Goal: Information Seeking & Learning: Learn about a topic

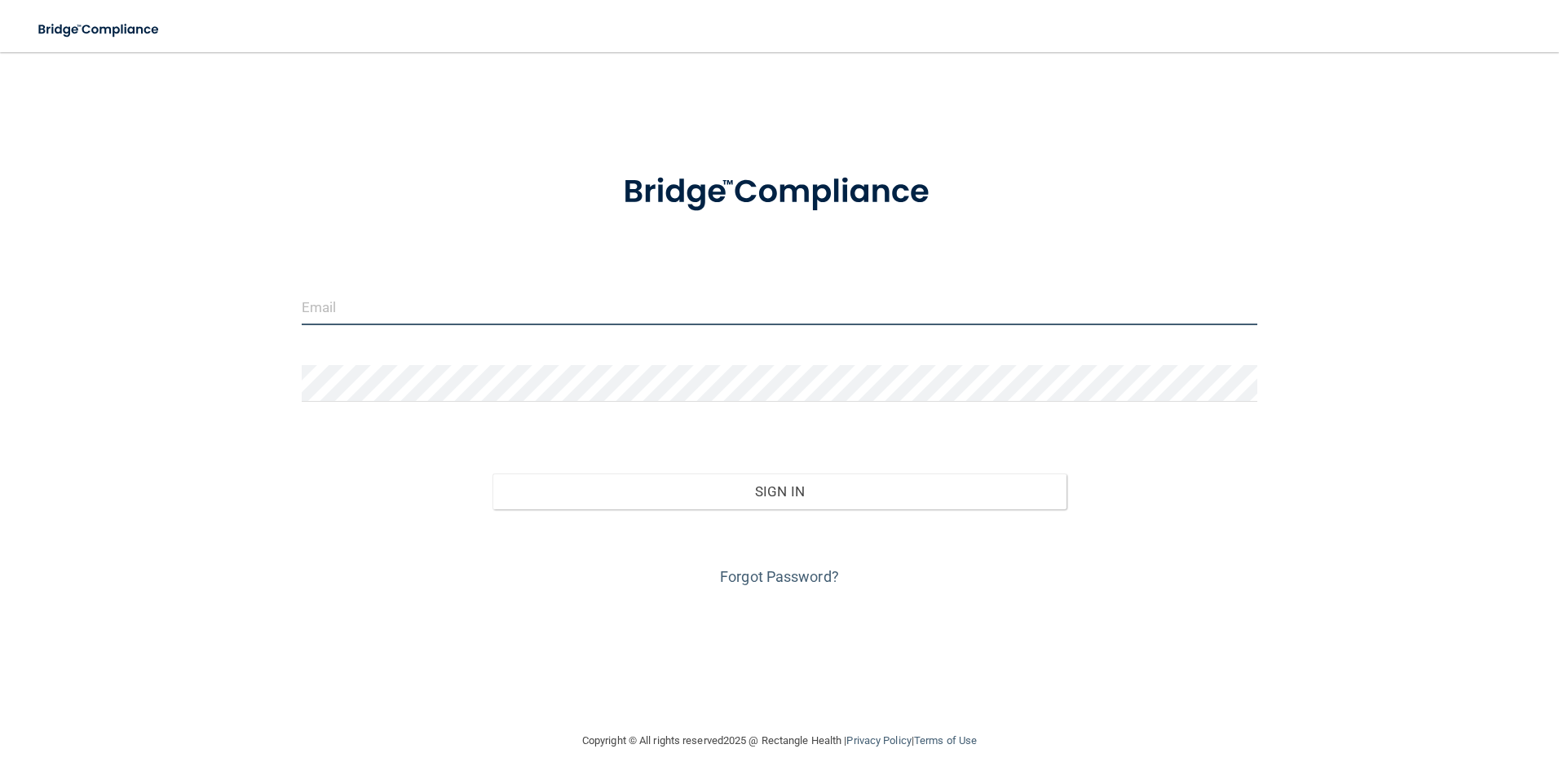
click at [438, 320] on input "email" at bounding box center [780, 306] width 956 height 37
type input "[EMAIL_ADDRESS][DOMAIN_NAME]"
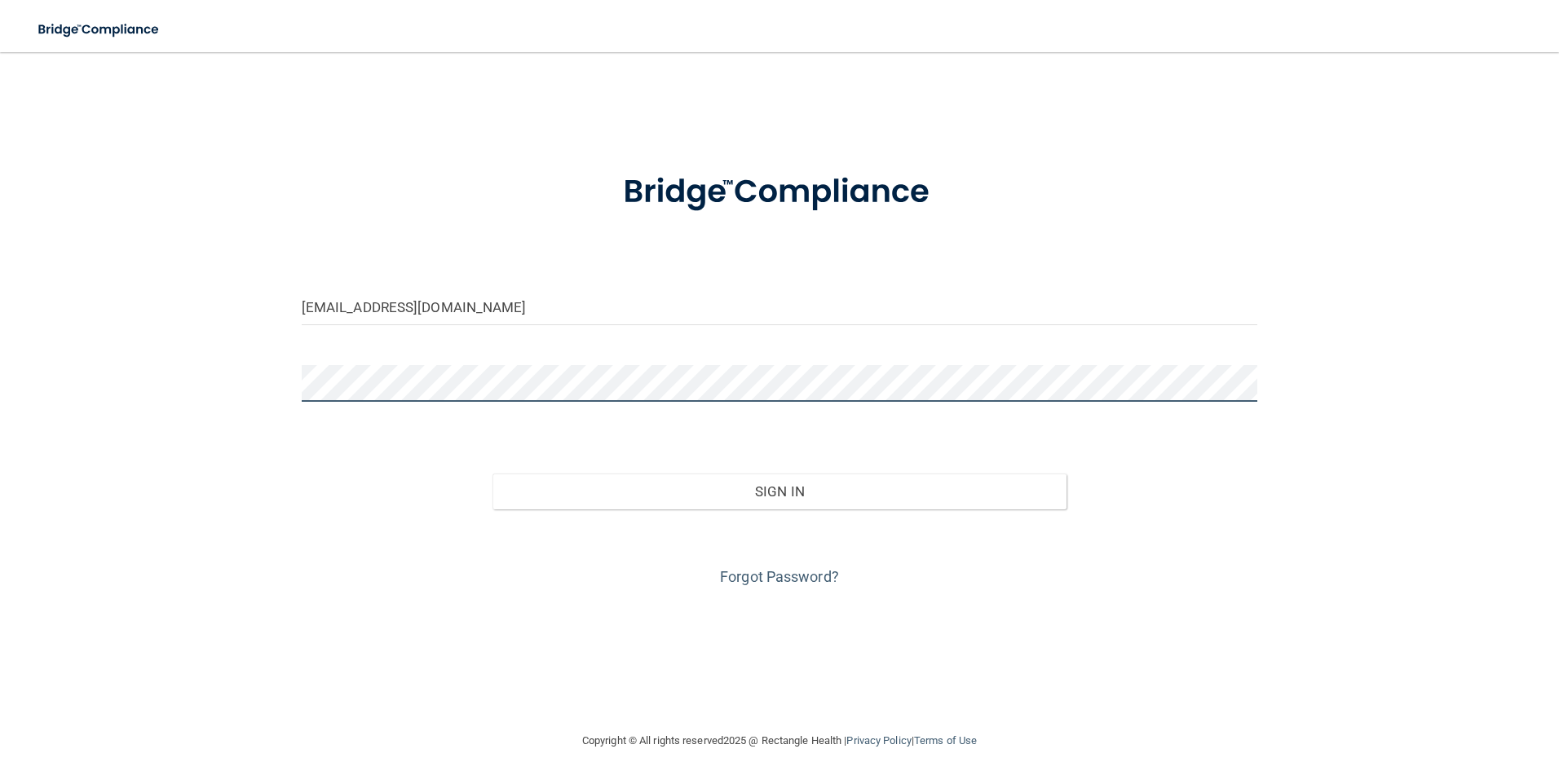
click at [493, 474] on button "Sign In" at bounding box center [780, 492] width 574 height 36
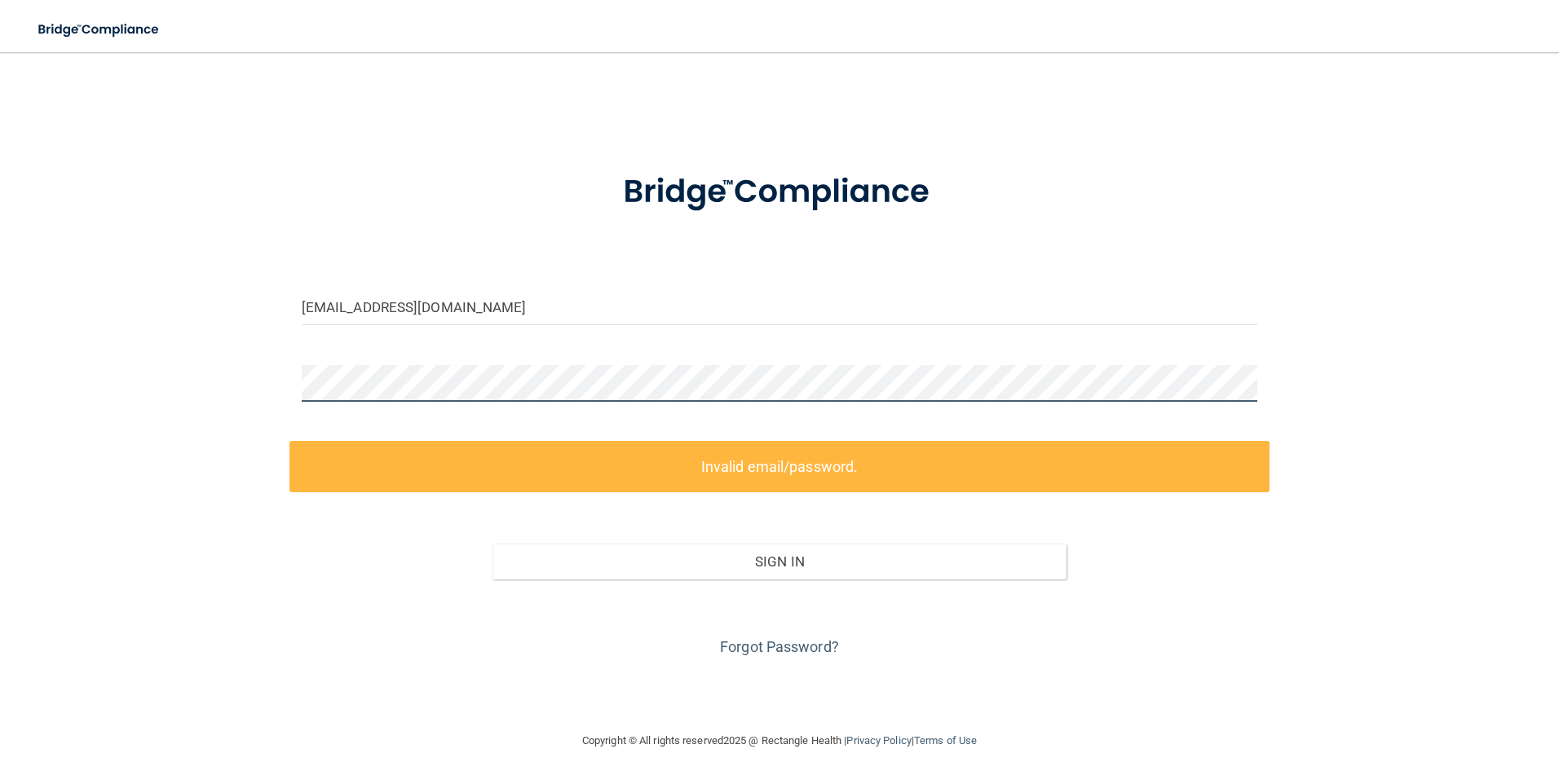
click at [46, 355] on div "[EMAIL_ADDRESS][DOMAIN_NAME] Invalid email/password. You don't have permission …" at bounding box center [780, 391] width 1493 height 646
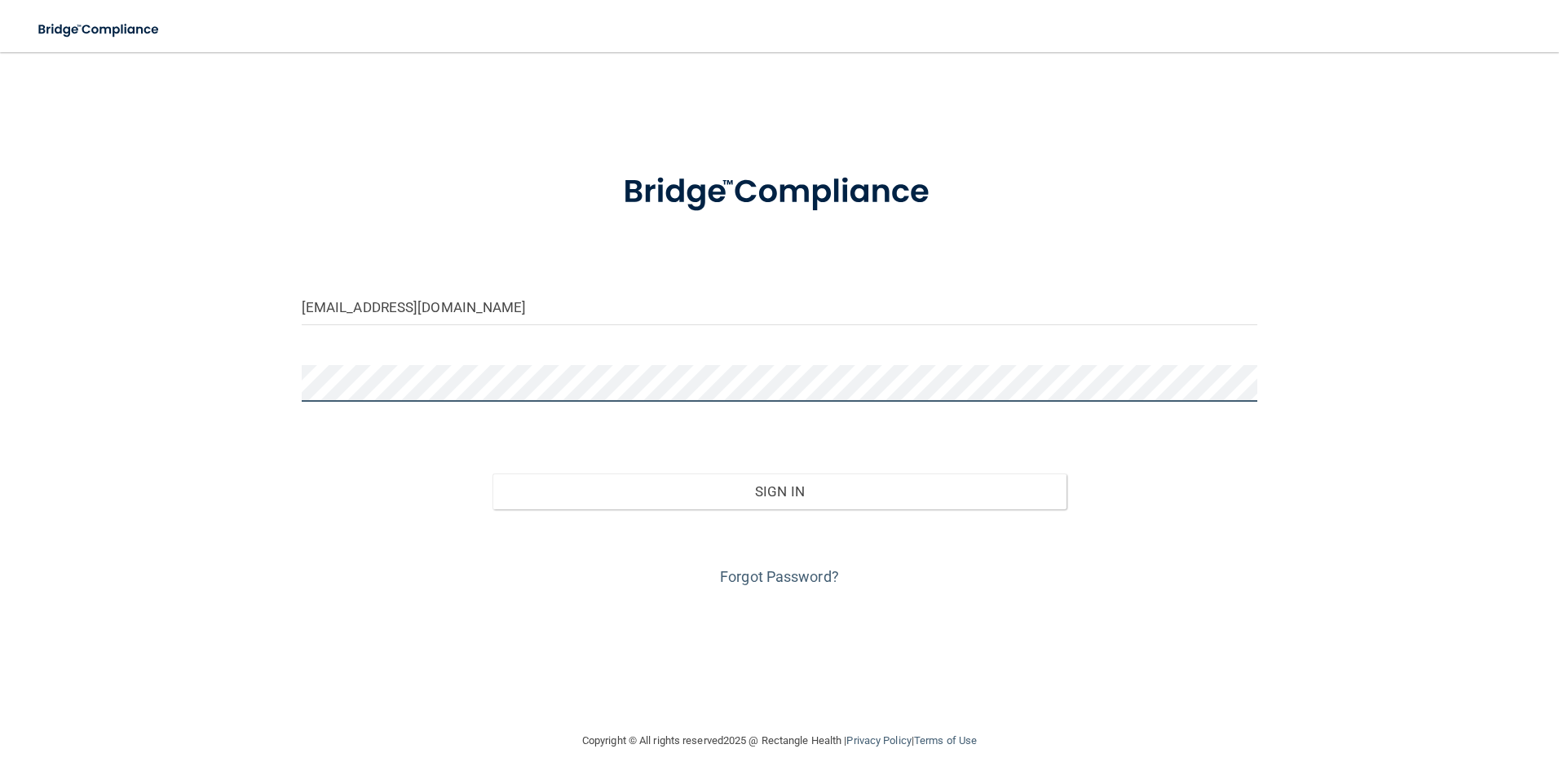
click at [493, 474] on button "Sign In" at bounding box center [780, 492] width 574 height 36
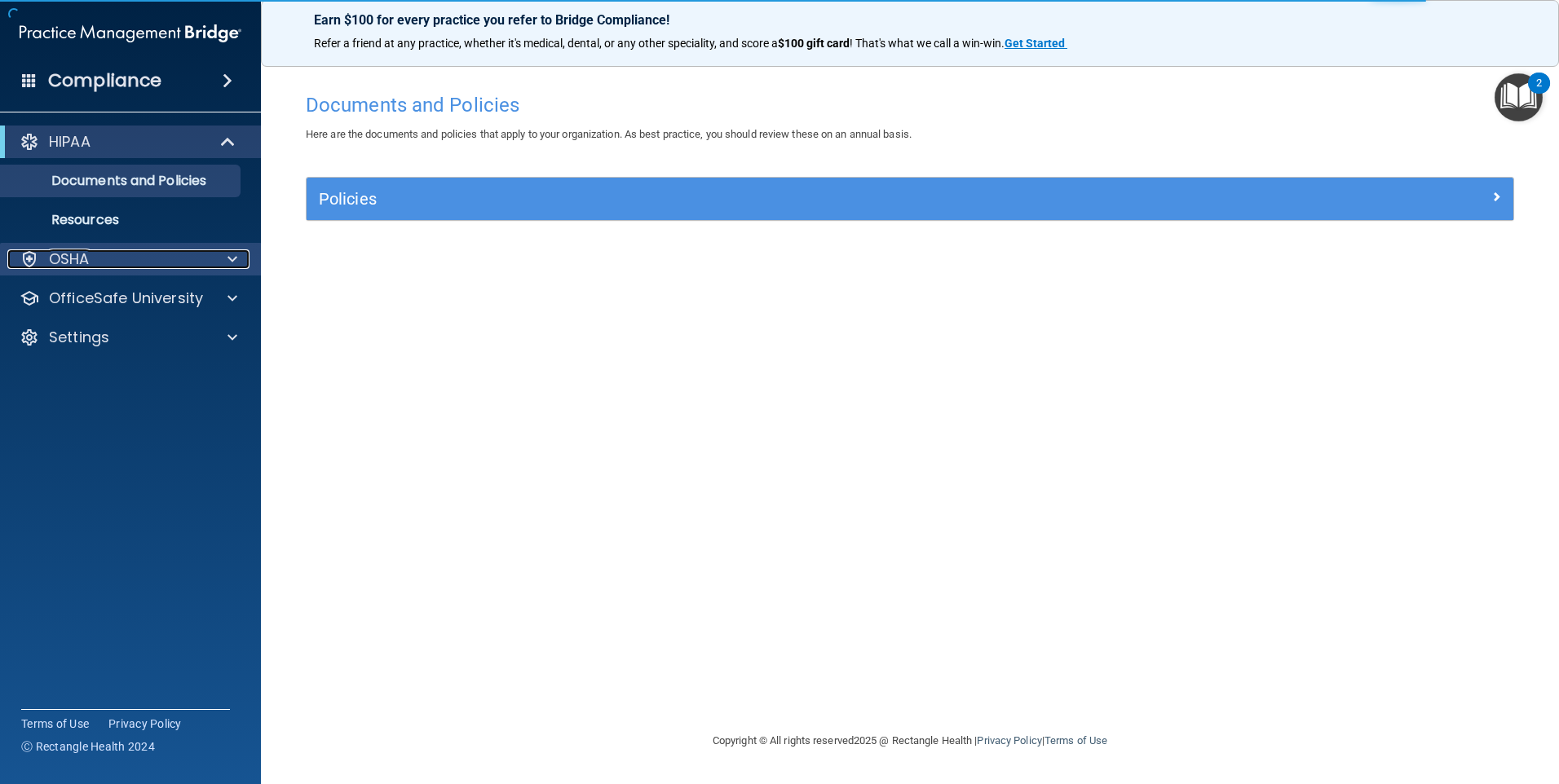
click at [103, 268] on div "OSHA" at bounding box center [108, 259] width 202 height 20
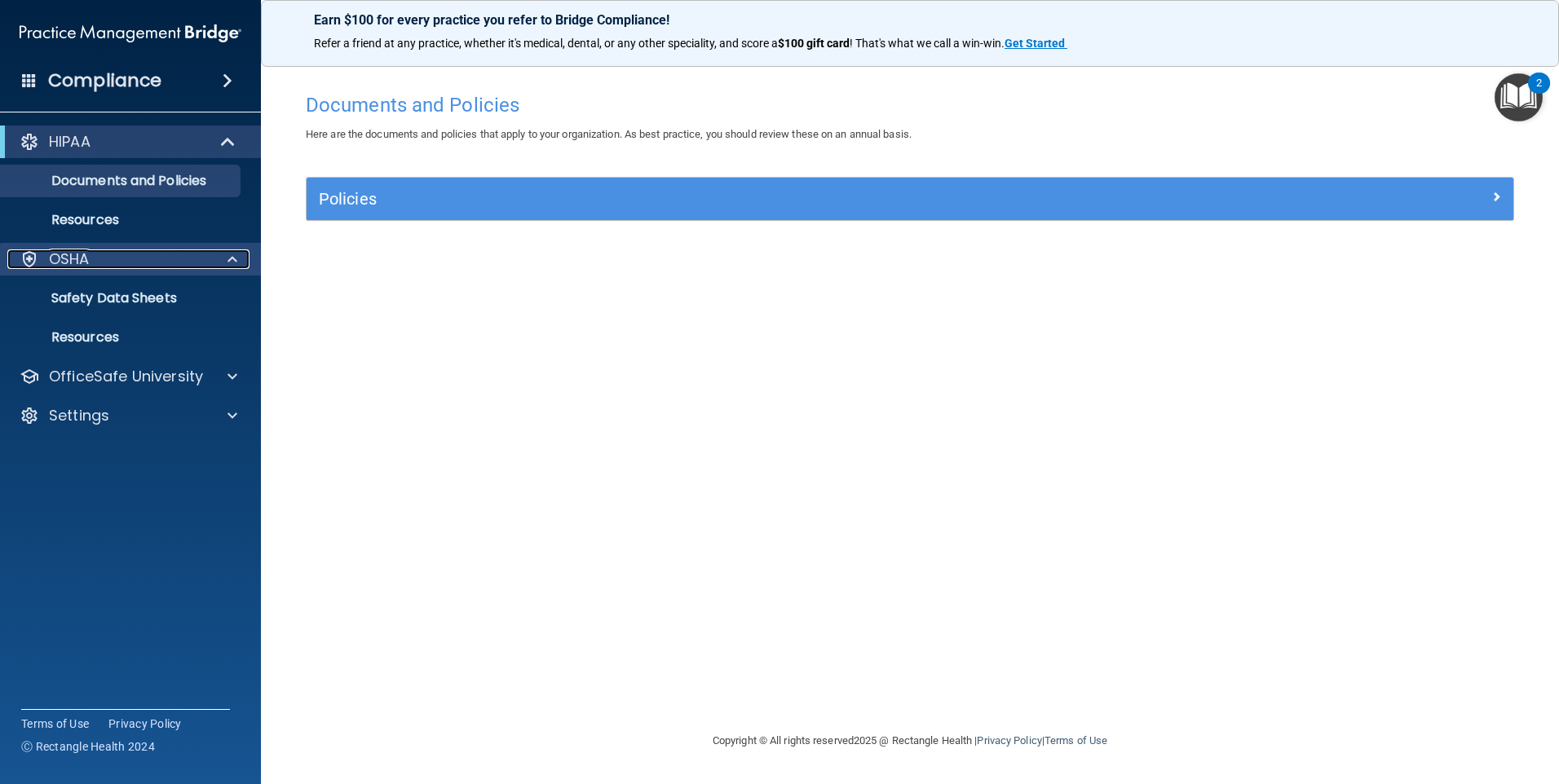
click at [93, 252] on div "OSHA" at bounding box center [108, 259] width 202 height 20
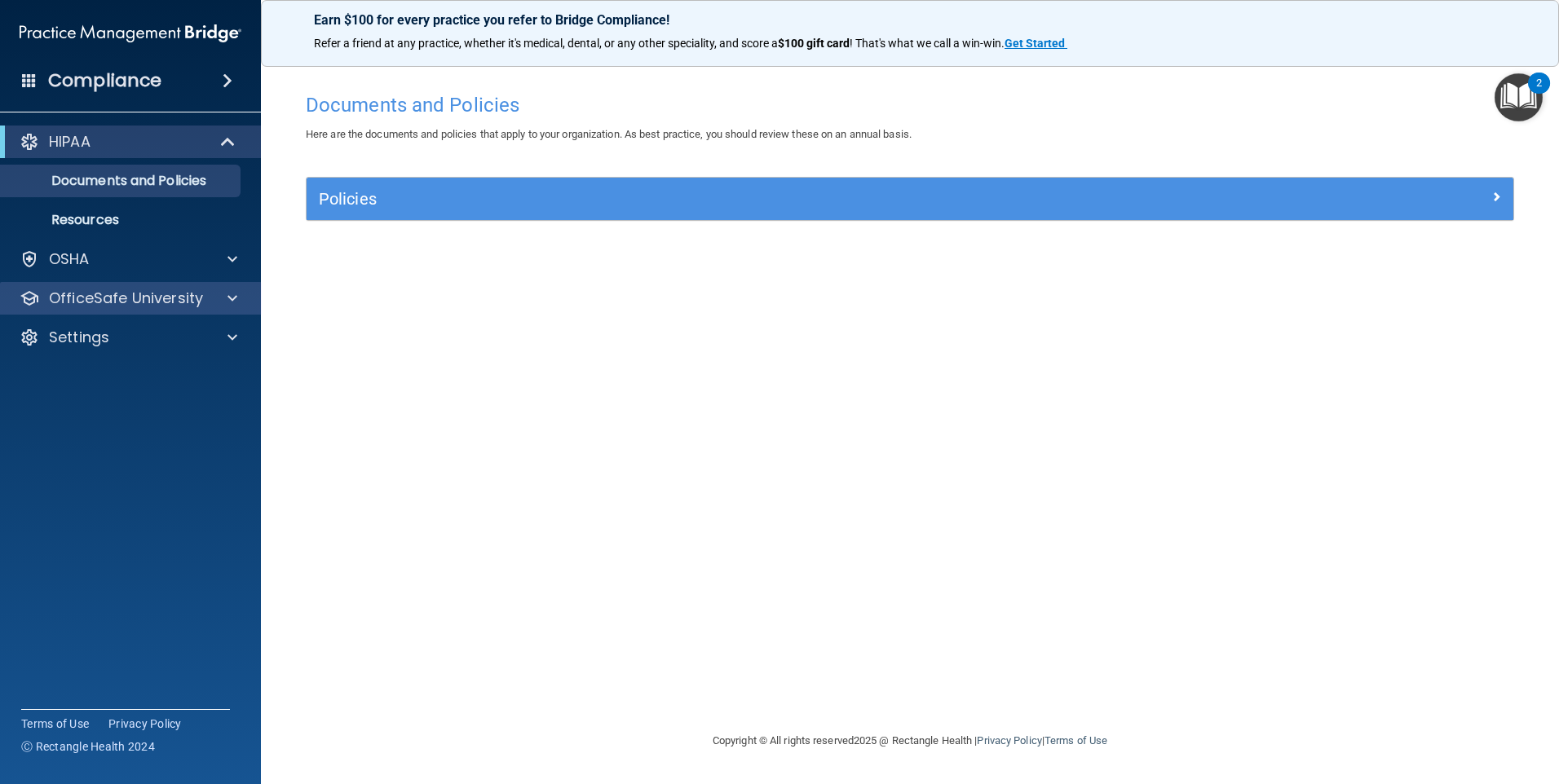
click at [102, 308] on div "OfficeSafe University" at bounding box center [131, 298] width 261 height 33
click at [217, 298] on div at bounding box center [229, 298] width 40 height 20
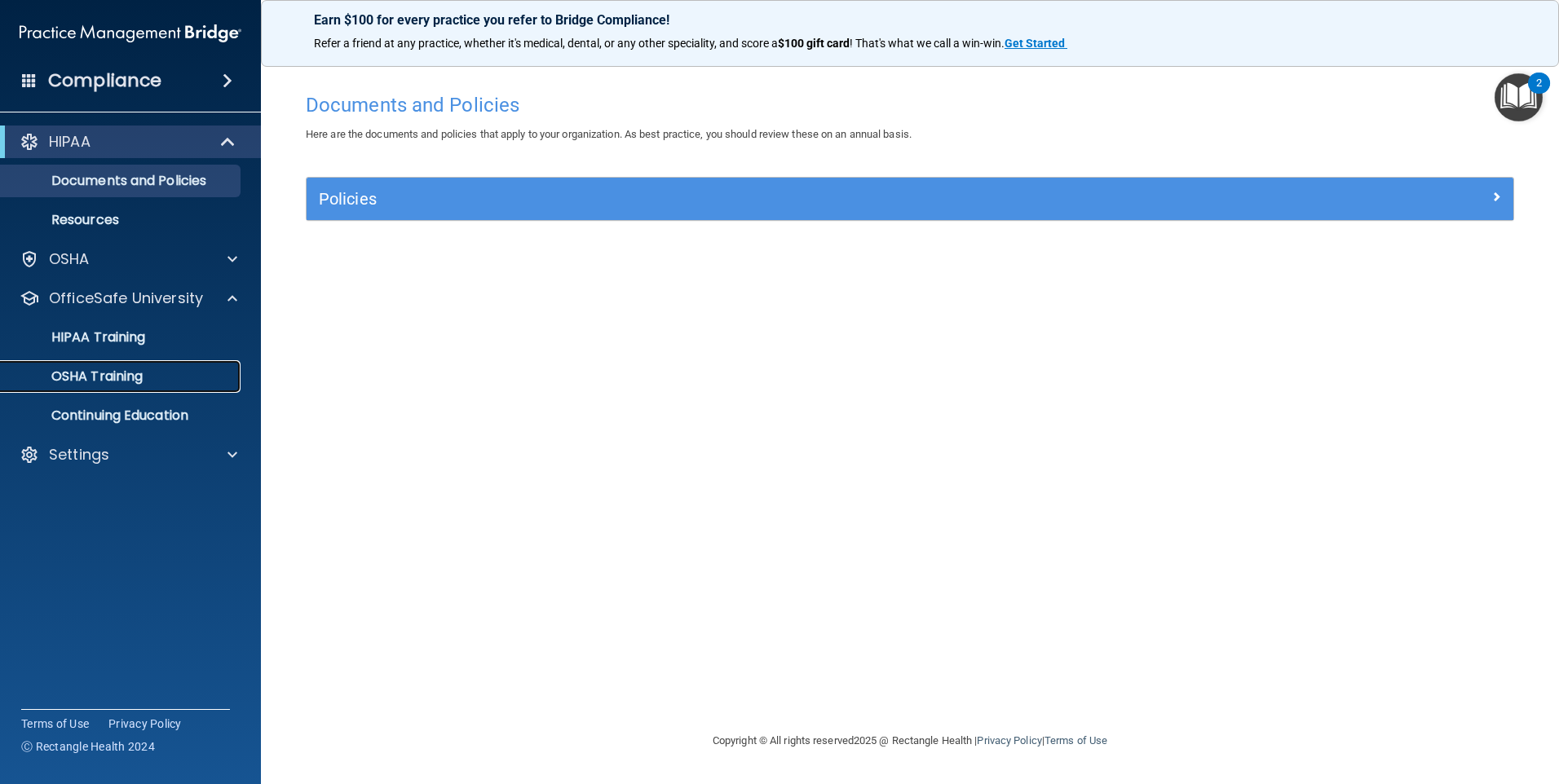
click at [131, 377] on p "OSHA Training" at bounding box center [76, 376] width 132 height 16
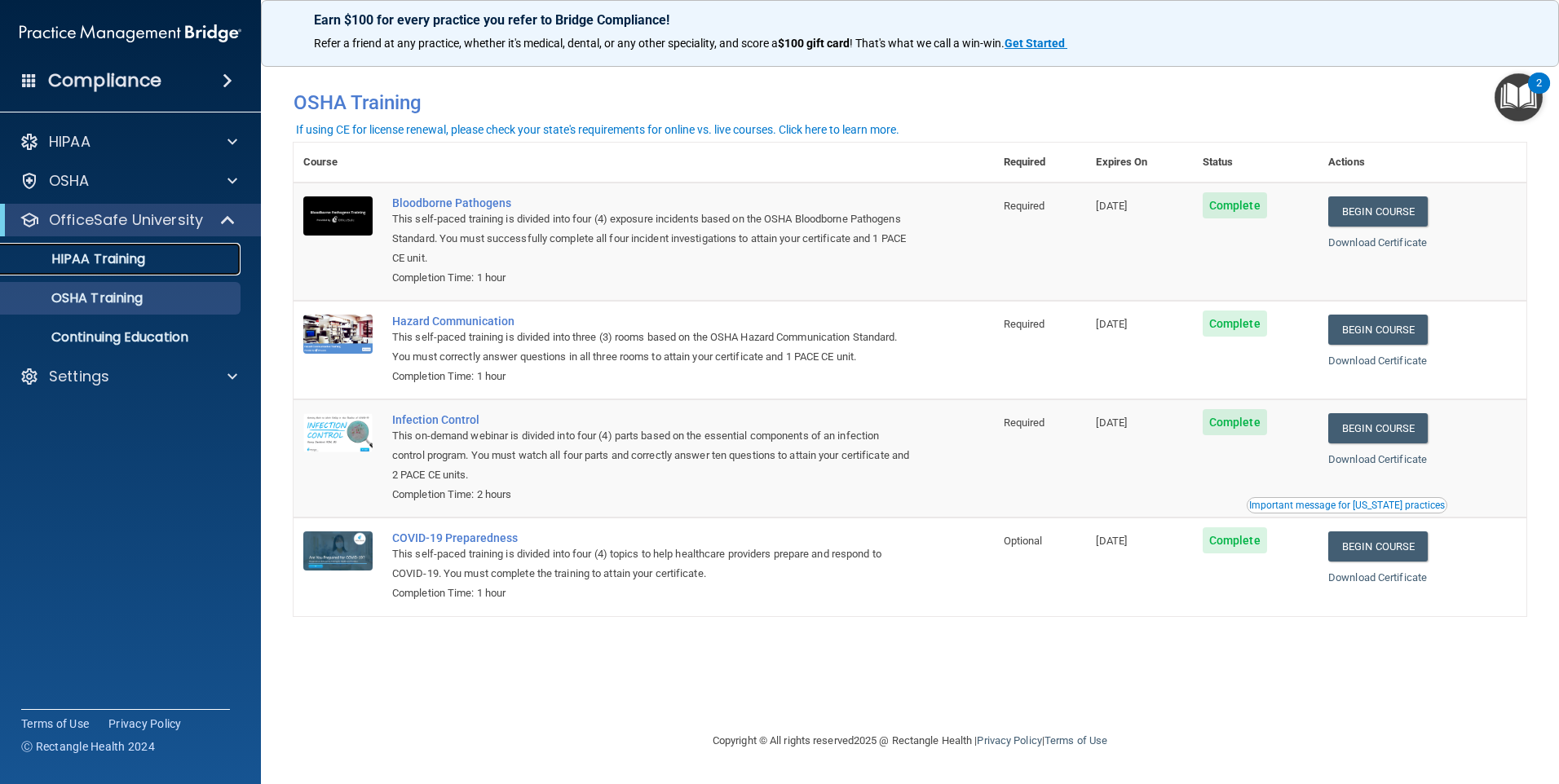
click at [131, 259] on p "HIPAA Training" at bounding box center [77, 259] width 134 height 16
